Goal: Download file/media

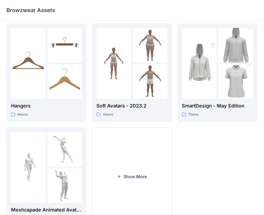
scroll to position [133, 0]
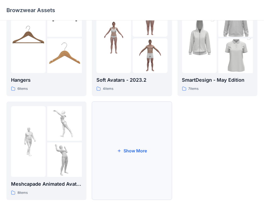
click at [121, 151] on button "Show More" at bounding box center [132, 150] width 80 height 98
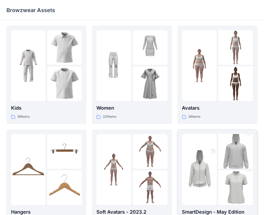
scroll to position [0, 0]
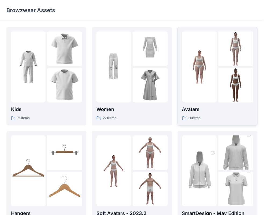
click at [193, 109] on p "Avatars" at bounding box center [217, 109] width 71 height 8
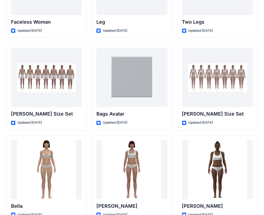
scroll to position [548, 0]
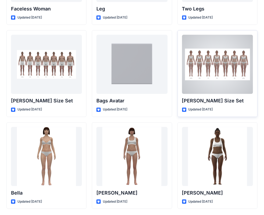
click at [218, 67] on div at bounding box center [217, 64] width 71 height 59
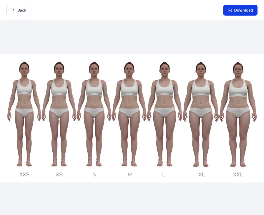
click at [237, 9] on button "Download" at bounding box center [240, 10] width 34 height 11
